Goal: Share content: Share content

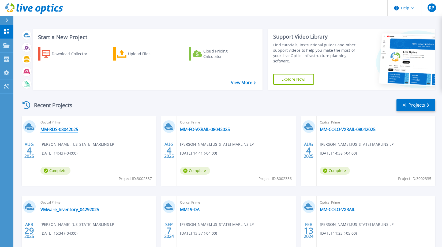
click at [71, 129] on link "MM-RDS-08042025" at bounding box center [59, 129] width 38 height 5
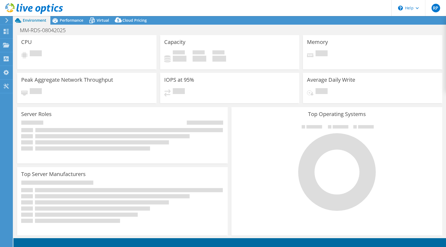
select select "USD"
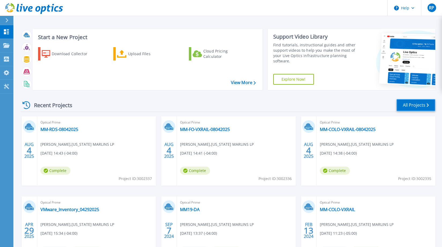
click at [414, 104] on link "All Projects" at bounding box center [415, 105] width 39 height 12
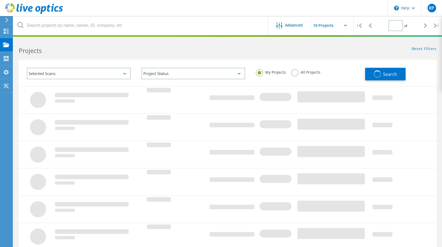
type input "1"
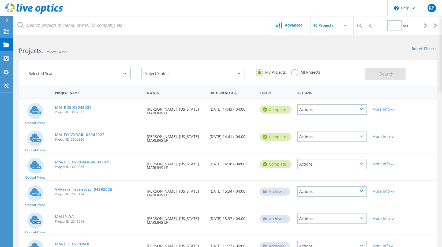
click at [359, 110] on div "Actions" at bounding box center [332, 109] width 70 height 10
click at [350, 85] on div "Selected Scans Project Status In Progress Complete Published Anonymous Archived…" at bounding box center [193, 74] width 344 height 24
click at [335, 166] on div "Actions" at bounding box center [332, 164] width 70 height 10
click at [315, 168] on div "Share" at bounding box center [332, 168] width 69 height 8
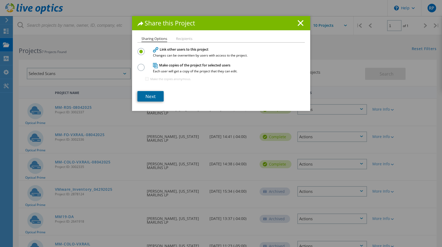
click at [152, 95] on link "Next" at bounding box center [150, 96] width 26 height 10
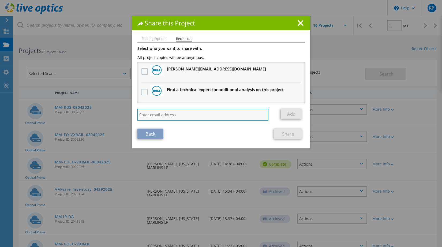
click at [153, 111] on input "search" at bounding box center [202, 115] width 131 height 12
click at [178, 109] on input "search" at bounding box center [202, 115] width 131 height 12
paste input "[EMAIL_ADDRESS][DOMAIN_NAME]"
type input "[EMAIL_ADDRESS][DOMAIN_NAME]"
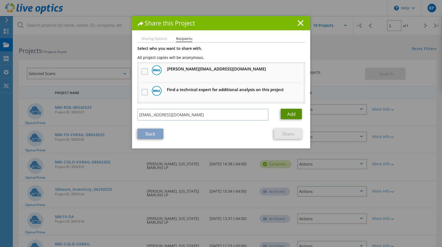
click at [291, 116] on link "Add" at bounding box center [291, 114] width 21 height 10
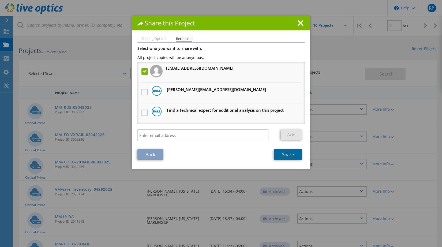
click at [286, 153] on link "Share" at bounding box center [288, 154] width 28 height 10
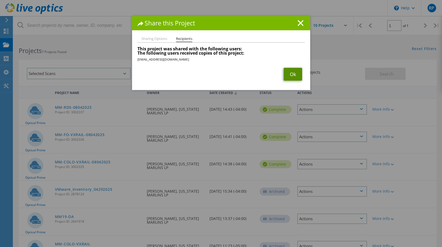
click at [287, 74] on link "Ok" at bounding box center [293, 74] width 18 height 13
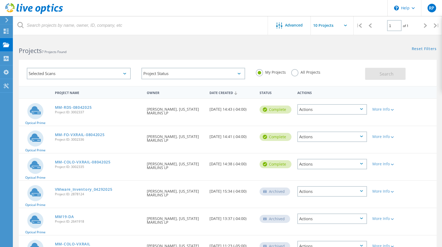
click at [353, 164] on div "Actions" at bounding box center [332, 164] width 70 height 10
click at [318, 166] on div "Share" at bounding box center [332, 168] width 69 height 8
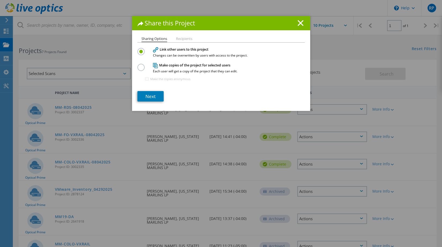
click at [186, 40] on li "Recipients" at bounding box center [184, 39] width 16 height 4
click at [152, 98] on link "Next" at bounding box center [150, 96] width 26 height 10
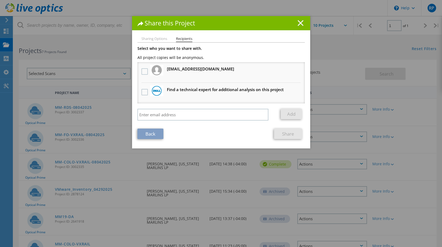
click at [300, 24] on icon at bounding box center [301, 23] width 6 height 6
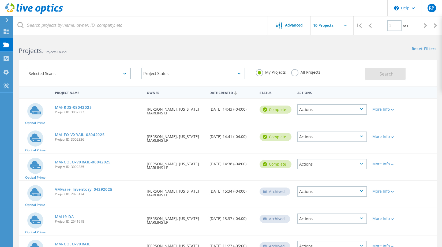
click at [352, 135] on div "Actions" at bounding box center [332, 136] width 70 height 10
click at [317, 140] on div "Share" at bounding box center [332, 141] width 69 height 8
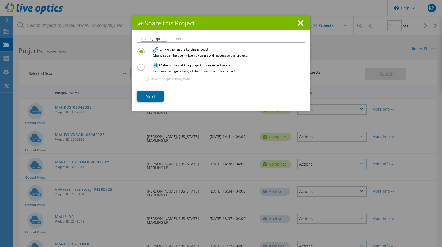
click at [153, 95] on link "Next" at bounding box center [150, 96] width 26 height 10
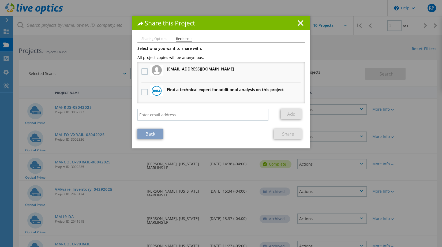
click at [299, 22] on line at bounding box center [300, 22] width 5 height 5
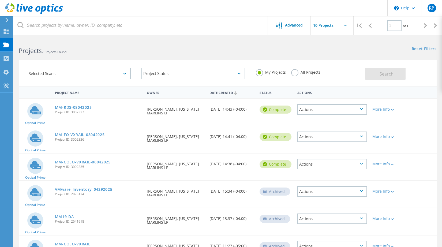
click at [358, 110] on div "Actions" at bounding box center [332, 109] width 70 height 10
click at [320, 114] on div "Share" at bounding box center [332, 114] width 69 height 8
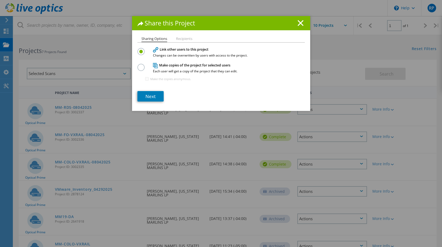
click at [184, 38] on li "Recipients" at bounding box center [184, 39] width 16 height 4
click at [156, 96] on link "Next" at bounding box center [150, 96] width 26 height 10
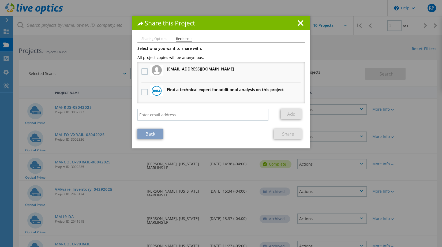
click at [301, 24] on h1 "Share this Project" at bounding box center [220, 23] width 167 height 6
click at [298, 25] on line at bounding box center [300, 22] width 5 height 5
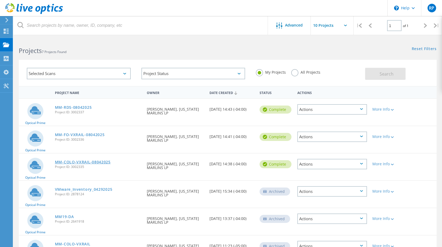
click at [78, 162] on link "MM-COLO-VXRAIL-08042025" at bounding box center [83, 162] width 56 height 4
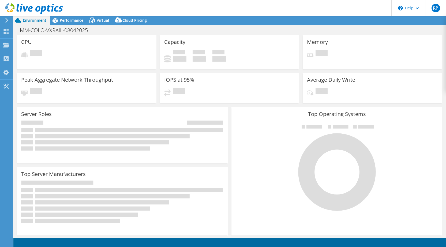
select select "USD"
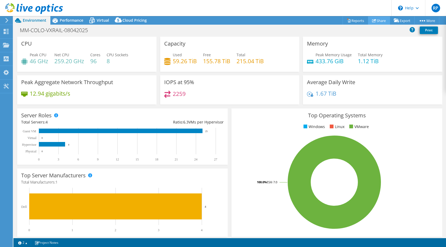
click at [379, 22] on link "Share" at bounding box center [379, 20] width 22 height 8
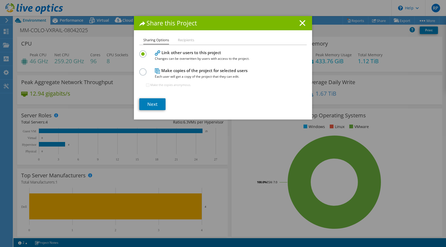
click at [190, 37] on li "Recipients" at bounding box center [186, 40] width 16 height 7
click at [156, 106] on link "Next" at bounding box center [152, 104] width 26 height 12
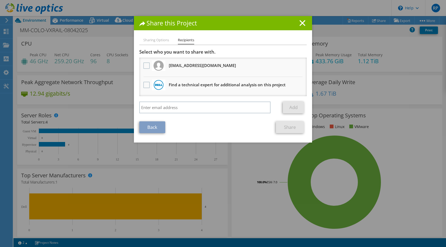
click at [159, 65] on img at bounding box center [158, 66] width 10 height 10
click at [143, 68] on label at bounding box center [147, 65] width 8 height 6
click at [0, 0] on input "checkbox" at bounding box center [0, 0] width 0 height 0
click at [301, 21] on icon at bounding box center [302, 23] width 6 height 6
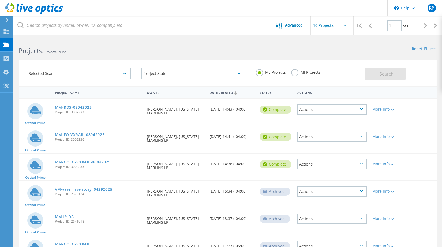
click at [353, 135] on div "Actions" at bounding box center [332, 136] width 70 height 10
click at [313, 139] on div "Share" at bounding box center [332, 141] width 69 height 8
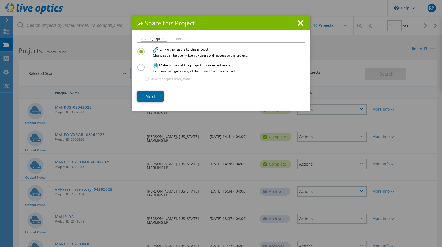
click at [151, 95] on link "Next" at bounding box center [150, 96] width 26 height 10
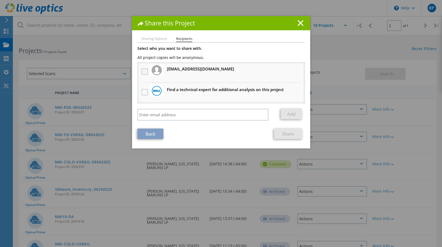
click at [141, 69] on label at bounding box center [145, 71] width 8 height 6
click at [0, 0] on input "checkbox" at bounding box center [0, 0] width 0 height 0
click at [280, 137] on link "Share" at bounding box center [288, 134] width 28 height 10
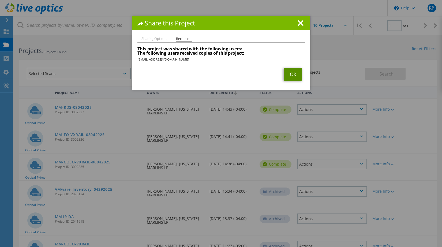
click at [288, 79] on link "Ok" at bounding box center [293, 74] width 18 height 13
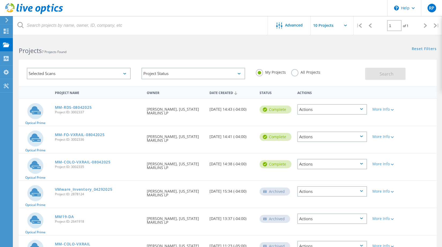
click at [335, 111] on div "Actions" at bounding box center [332, 109] width 70 height 10
click at [308, 117] on div "Share" at bounding box center [332, 114] width 69 height 8
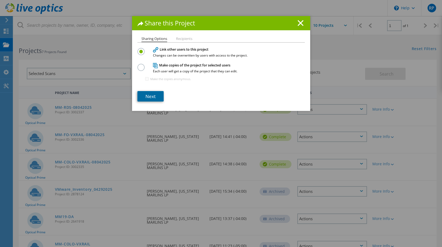
click at [151, 99] on link "Next" at bounding box center [150, 96] width 26 height 10
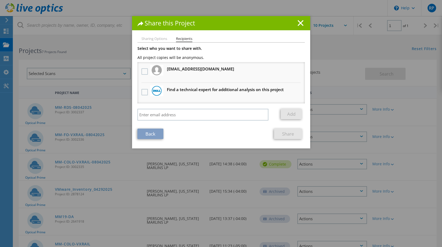
click at [137, 71] on li "[EMAIL_ADDRESS][DOMAIN_NAME] Will receive an anonymous copy" at bounding box center [220, 72] width 167 height 21
click at [141, 71] on label at bounding box center [145, 71] width 8 height 6
click at [0, 0] on input "checkbox" at bounding box center [0, 0] width 0 height 0
click at [279, 135] on link "Share" at bounding box center [288, 134] width 28 height 10
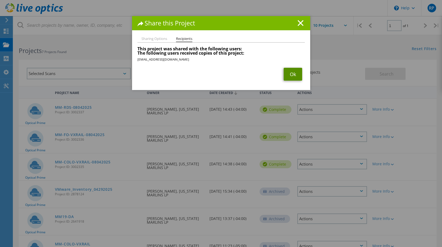
click at [299, 75] on link "Ok" at bounding box center [293, 74] width 18 height 13
